Goal: Task Accomplishment & Management: Complete application form

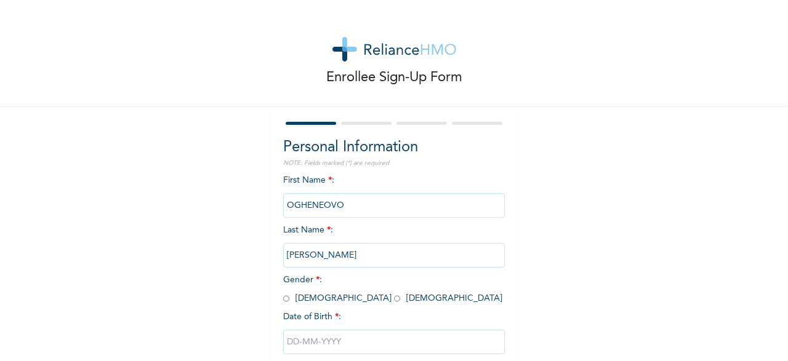
click at [349, 203] on input "OGHENEOVO" at bounding box center [394, 205] width 222 height 25
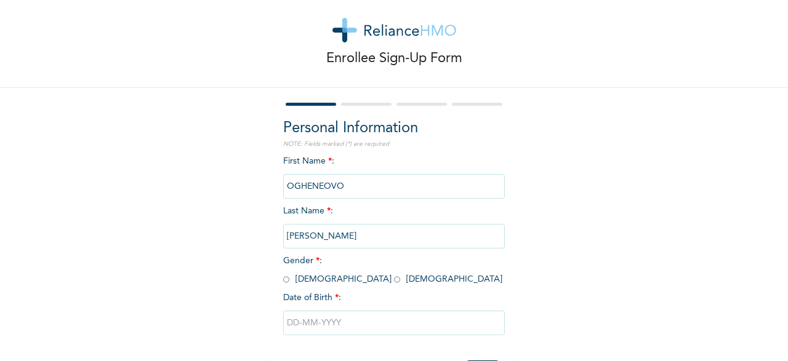
scroll to position [17, 0]
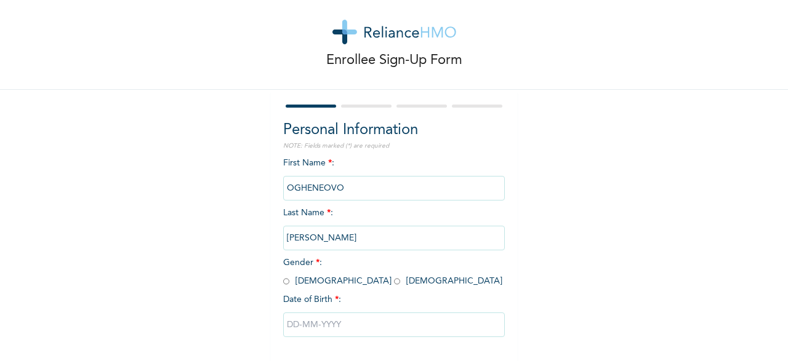
click at [355, 183] on input "OGHENEOVO" at bounding box center [394, 188] width 222 height 25
click at [372, 235] on input "[PERSON_NAME]" at bounding box center [394, 238] width 222 height 25
click at [387, 234] on input "[PERSON_NAME]" at bounding box center [394, 238] width 222 height 25
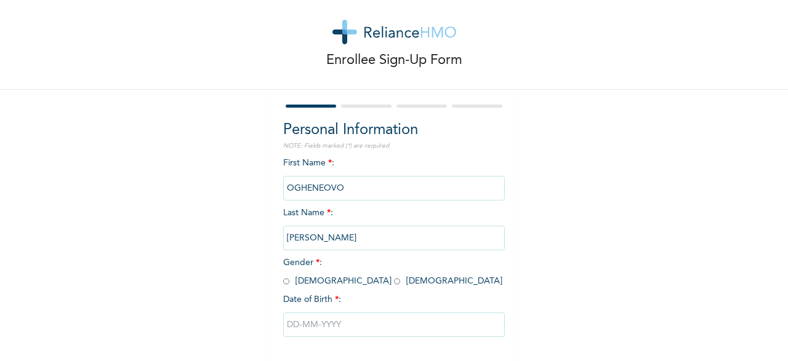
click at [387, 234] on input "[PERSON_NAME]" at bounding box center [394, 238] width 222 height 25
click at [400, 239] on input "[PERSON_NAME]" at bounding box center [394, 238] width 222 height 25
click at [426, 183] on input "OGHENEOVO" at bounding box center [394, 188] width 222 height 25
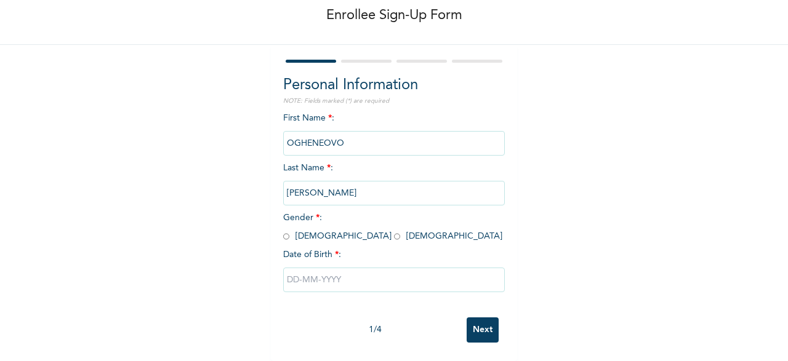
click at [394, 238] on input "radio" at bounding box center [397, 237] width 6 height 12
radio input "true"
click at [363, 287] on input "text" at bounding box center [394, 280] width 222 height 25
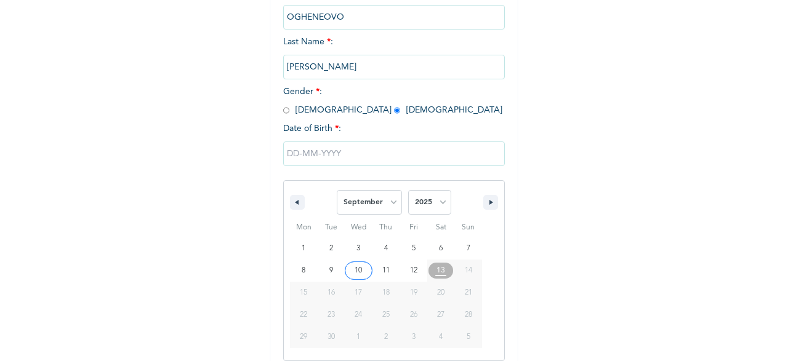
scroll to position [189, 0]
click at [337, 190] on select "January February March April May June July August September October November De…" at bounding box center [369, 202] width 65 height 25
select select "7"
click option "August" at bounding box center [0, 0] width 0 height 0
type input "[DATE]"
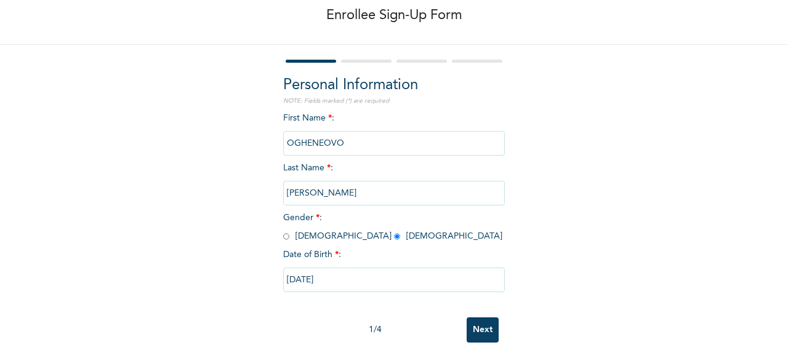
scroll to position [63, 0]
click at [387, 286] on input "[DATE]" at bounding box center [394, 280] width 222 height 25
select select "7"
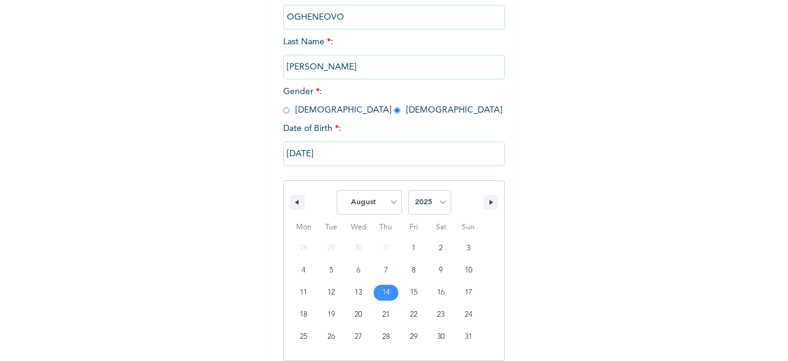
scroll to position [189, 0]
click at [408, 190] on select "2025 2024 2023 2022 2021 2020 2019 2018 2017 2016 2015 2014 2013 2012 2011 2010…" at bounding box center [429, 202] width 43 height 25
select select "1982"
click option "1982" at bounding box center [0, 0] width 0 height 0
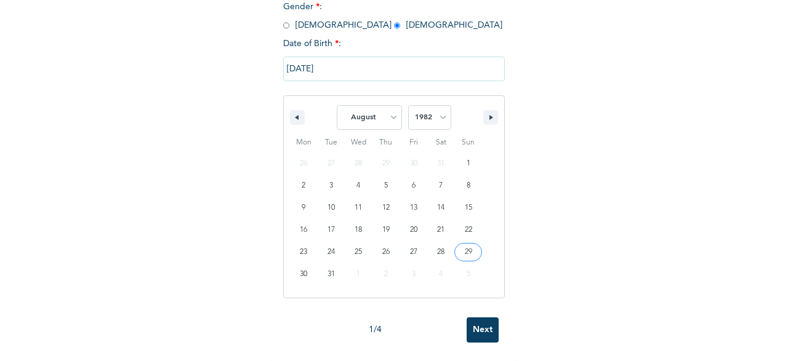
scroll to position [63, 0]
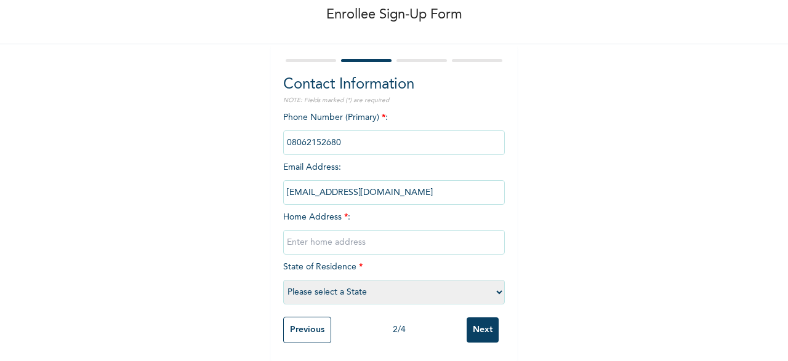
click at [299, 332] on input "Previous" at bounding box center [307, 330] width 48 height 26
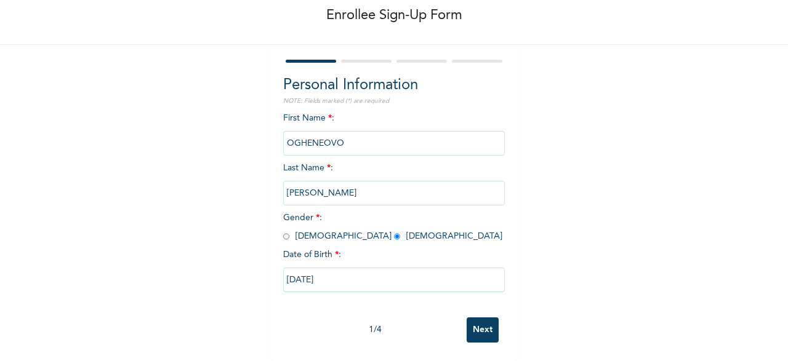
click at [332, 281] on input "[DATE]" at bounding box center [394, 280] width 222 height 25
select select "7"
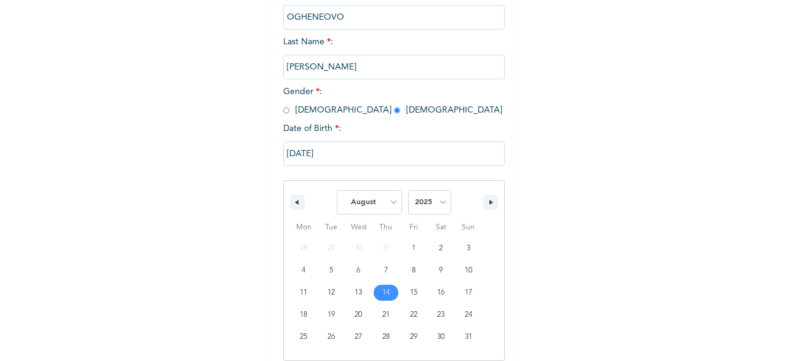
scroll to position [189, 0]
click at [408, 190] on select "2025 2024 2023 2022 2021 2020 2019 2018 2017 2016 2015 2014 2013 2012 2011 2010…" at bounding box center [429, 202] width 43 height 25
select select "1982"
click option "1982" at bounding box center [0, 0] width 0 height 0
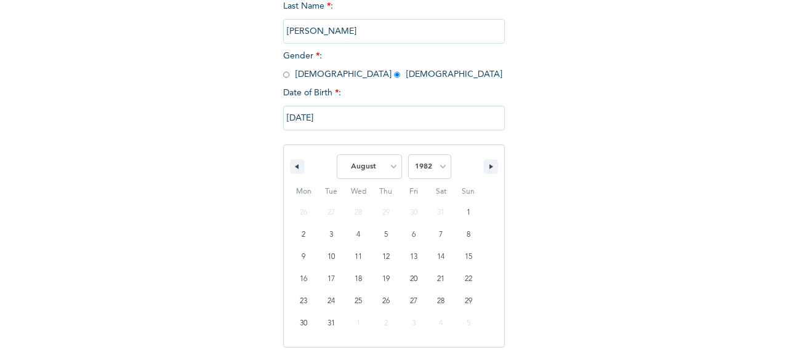
scroll to position [274, 0]
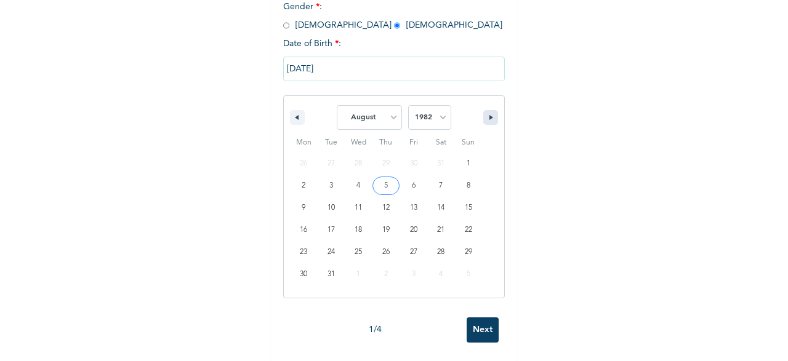
click at [491, 118] on icon "button" at bounding box center [492, 117] width 6 height 5
select select "8"
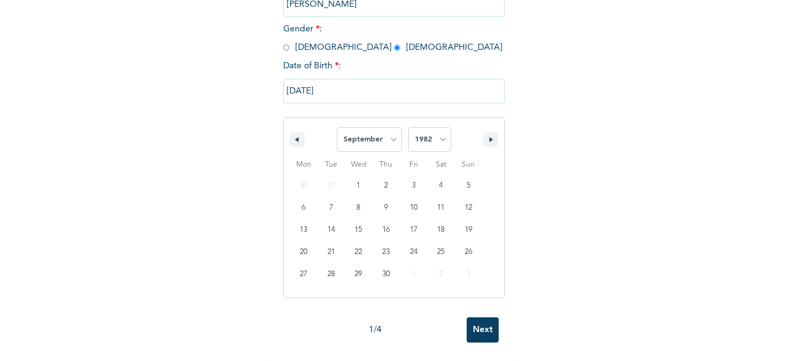
click at [367, 98] on input "[DATE]" at bounding box center [394, 91] width 222 height 25
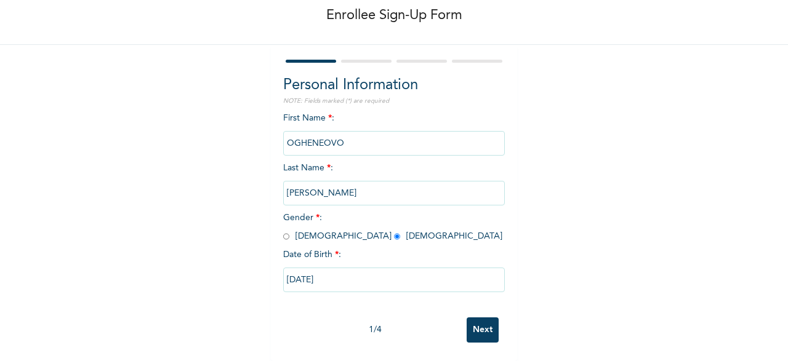
click at [379, 283] on input "[DATE]" at bounding box center [394, 280] width 222 height 25
select select "7"
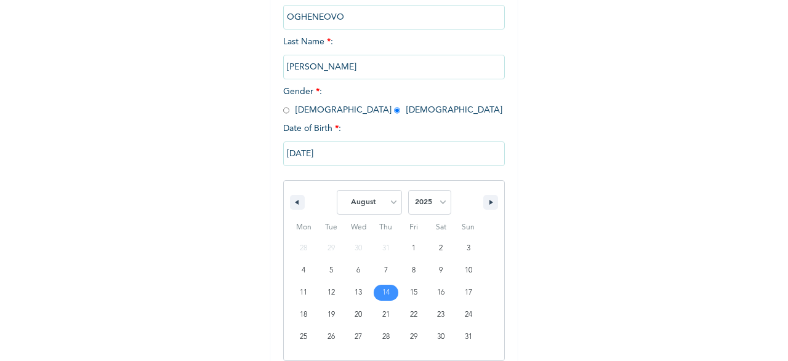
scroll to position [189, 0]
click at [408, 190] on select "2025 2024 2023 2022 2021 2020 2019 2018 2017 2016 2015 2014 2013 2012 2011 2010…" at bounding box center [429, 202] width 43 height 25
click at [337, 190] on select "January February March April May June July August September October November De…" at bounding box center [369, 202] width 65 height 25
click at [408, 190] on select "2025 2024 2023 2022 2021 2020 2019 2018 2017 2016 2015 2014 2013 2012 2011 2010…" at bounding box center [429, 202] width 43 height 25
click at [441, 203] on select "2025 2024 2023 2022 2021 2020 2019 2018 2017 2016 2015 2014 2013 2012 2011 2010…" at bounding box center [429, 202] width 43 height 25
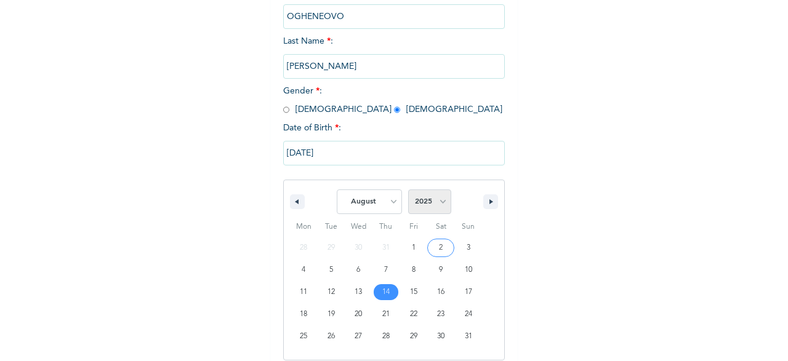
click at [408, 190] on select "2025 2024 2023 2022 2021 2020 2019 2018 2017 2016 2015 2014 2013 2012 2011 2010…" at bounding box center [429, 202] width 43 height 25
select select "1982"
click option "1982" at bounding box center [0, 0] width 0 height 0
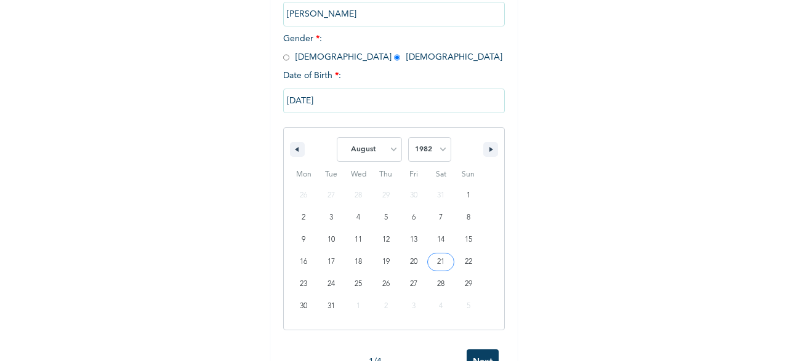
scroll to position [238, 0]
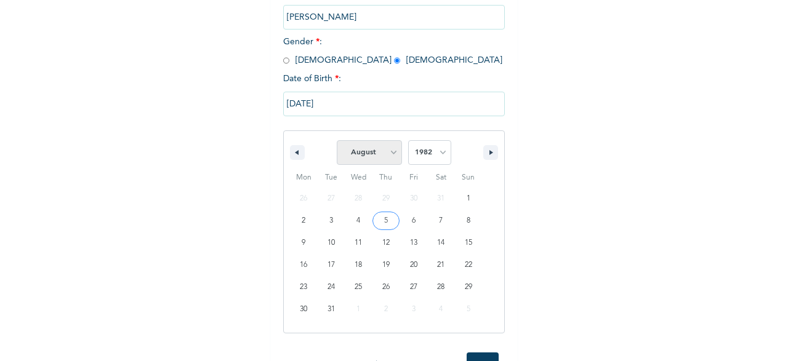
click at [337, 140] on select "January February March April May June July August September October November De…" at bounding box center [369, 152] width 65 height 25
click option "August" at bounding box center [0, 0] width 0 height 0
type input "[DATE]"
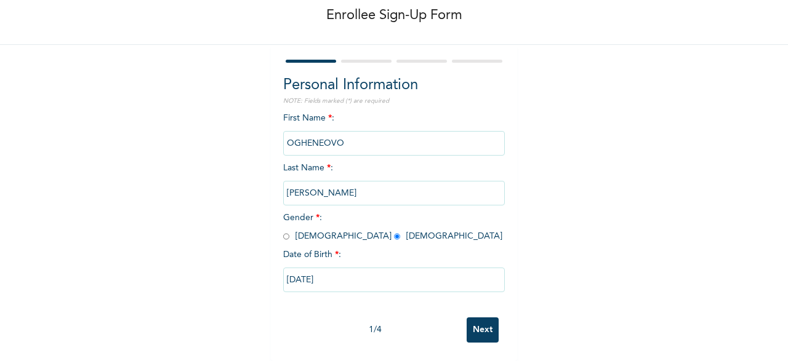
scroll to position [63, 0]
click at [490, 332] on input "Next" at bounding box center [483, 330] width 32 height 25
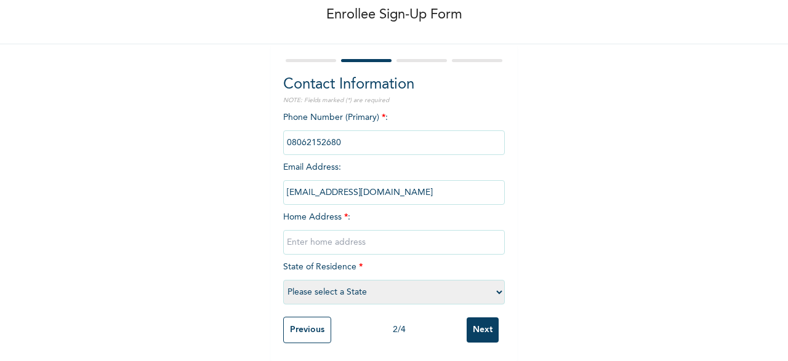
click at [396, 222] on div "Phone Number (Primary) * : Email Address : [EMAIL_ADDRESS][DOMAIN_NAME] Home Ad…" at bounding box center [394, 210] width 222 height 199
click at [376, 248] on input "text" at bounding box center [394, 242] width 222 height 25
type input "2, FOLAWIYO BANKOLE, IKATE. [GEOGRAPHIC_DATA]"
click at [283, 280] on select "Please select a State [PERSON_NAME] (FCT) [PERSON_NAME] Ibom [GEOGRAPHIC_DATA] …" at bounding box center [394, 292] width 222 height 25
select select "25"
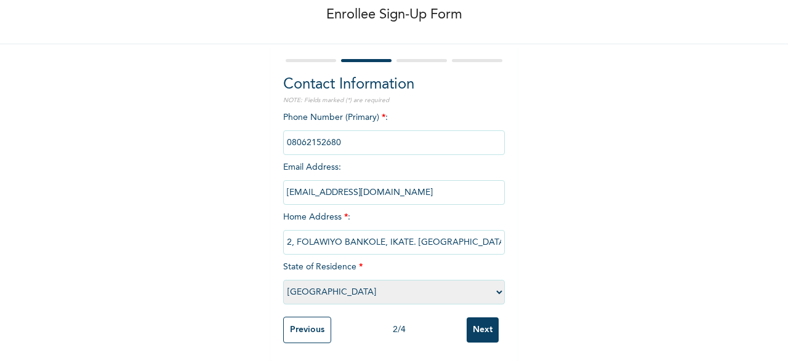
click option "[GEOGRAPHIC_DATA]" at bounding box center [0, 0] width 0 height 0
click at [486, 332] on input "Next" at bounding box center [483, 329] width 32 height 25
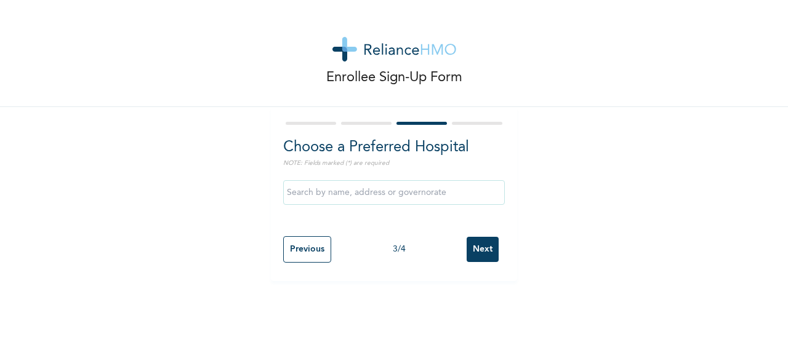
scroll to position [0, 0]
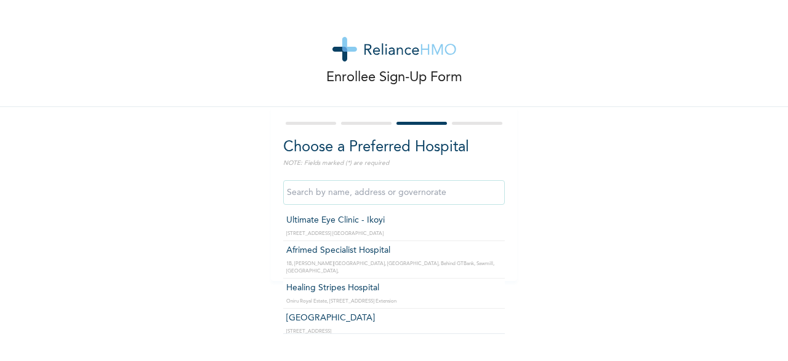
click at [442, 196] on input "text" at bounding box center [394, 192] width 222 height 25
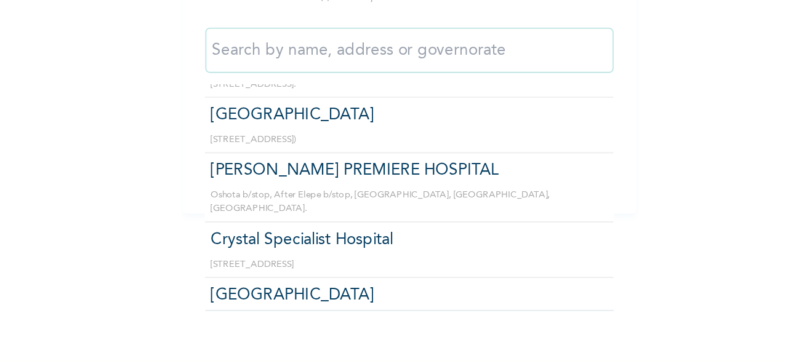
scroll to position [297, 0]
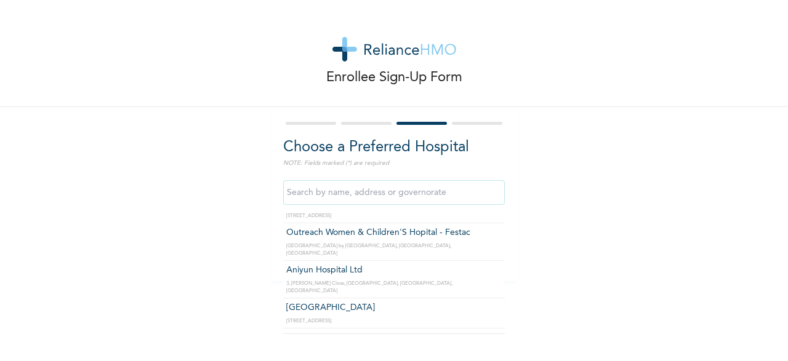
click at [472, 127] on form "Choose a Preferred Hospital NOTE: Fields marked (*) are required Ultimate Eye C…" at bounding box center [394, 194] width 222 height 150
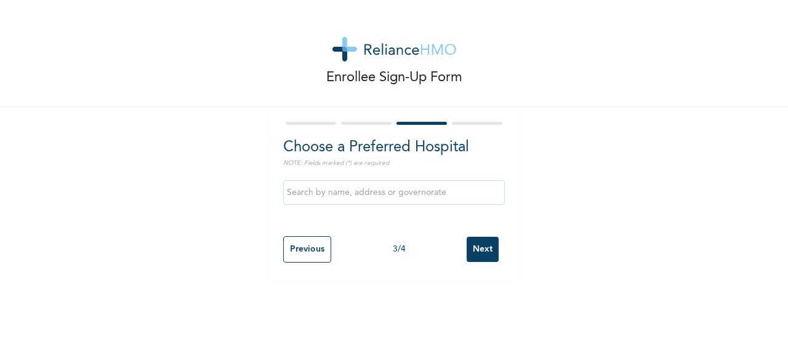
click at [483, 255] on input "Next" at bounding box center [483, 249] width 32 height 25
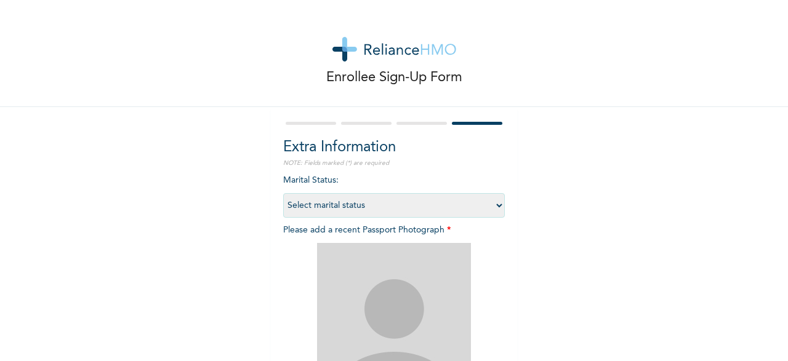
click at [494, 207] on select "Select marital status [DEMOGRAPHIC_DATA] Married [DEMOGRAPHIC_DATA] Widow/[DEMO…" at bounding box center [394, 205] width 222 height 25
select select "1"
click option "Single" at bounding box center [0, 0] width 0 height 0
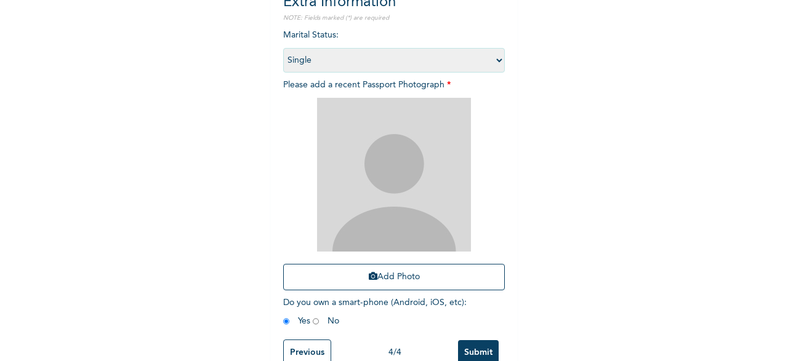
scroll to position [147, 0]
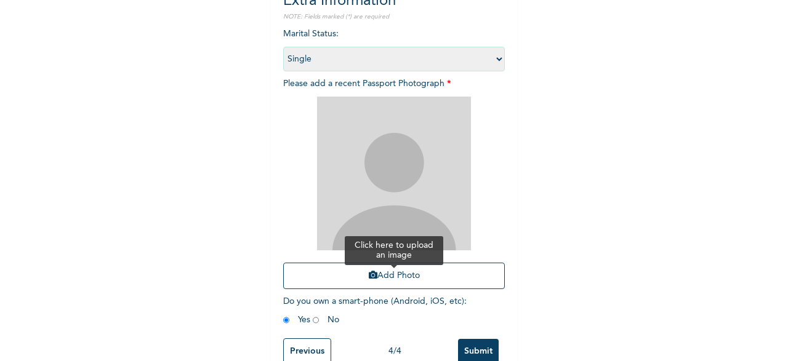
click at [419, 279] on button "Add Photo" at bounding box center [394, 276] width 222 height 26
click at [401, 278] on button "Add Photo" at bounding box center [394, 276] width 222 height 26
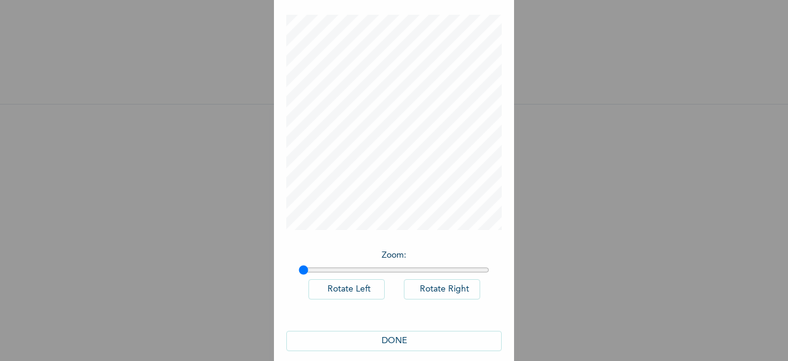
scroll to position [73, 0]
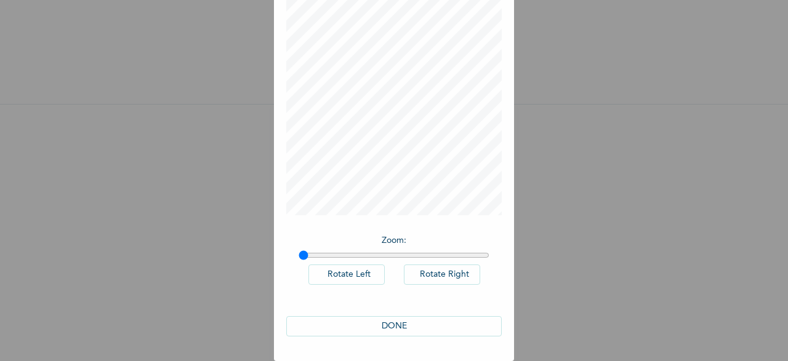
click at [402, 326] on button "DONE" at bounding box center [393, 326] width 215 height 20
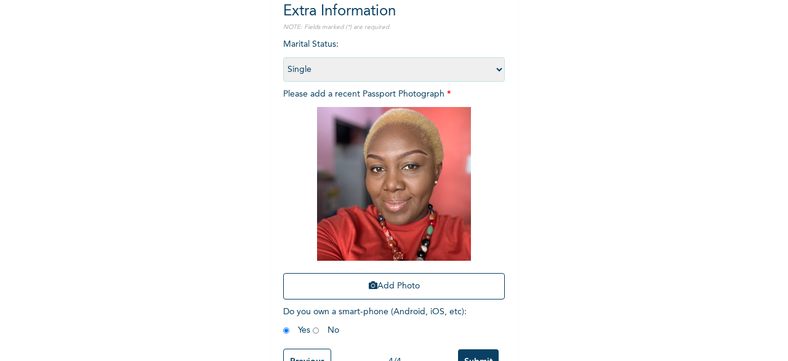
scroll to position [169, 0]
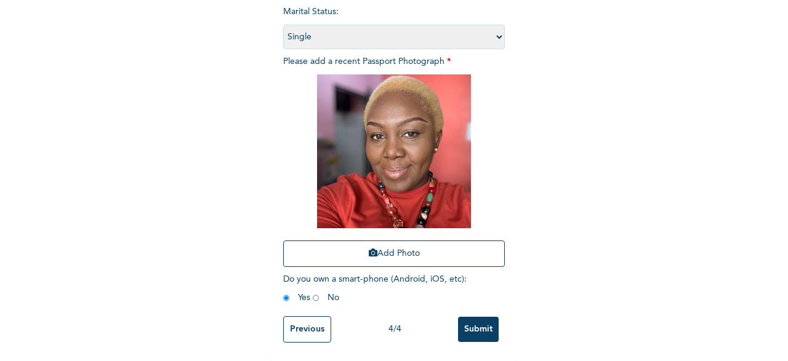
click at [470, 325] on input "Submit" at bounding box center [478, 329] width 41 height 25
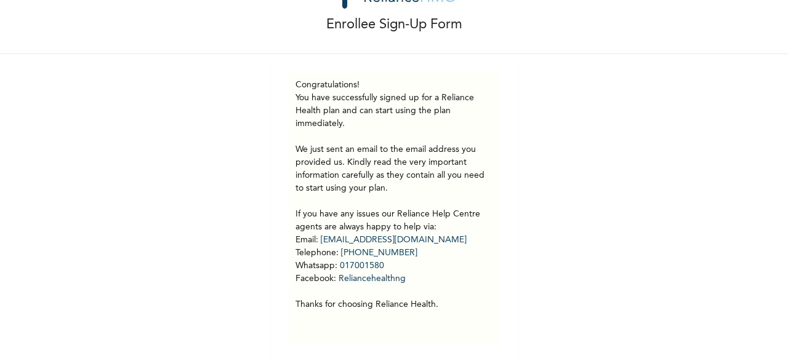
scroll to position [0, 0]
